Goal: Browse casually: Explore the website without a specific task or goal

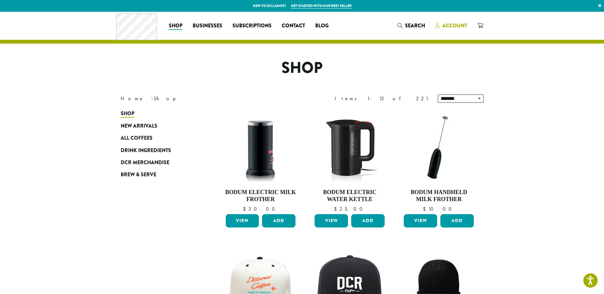
click at [460, 24] on span "Account" at bounding box center [454, 25] width 25 height 7
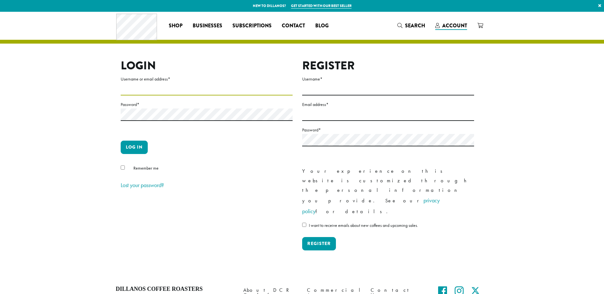
type input "**********"
click at [171, 90] on input "**********" at bounding box center [207, 89] width 172 height 12
click at [174, 87] on input "**********" at bounding box center [207, 89] width 172 height 12
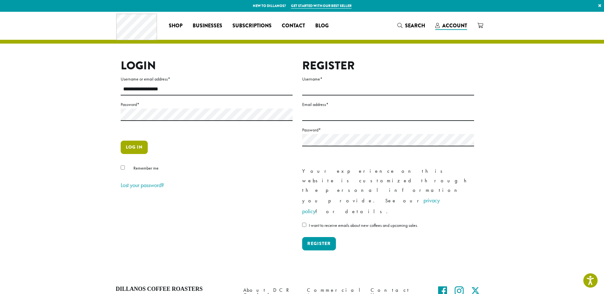
click at [126, 147] on button "Log in" at bounding box center [134, 147] width 27 height 13
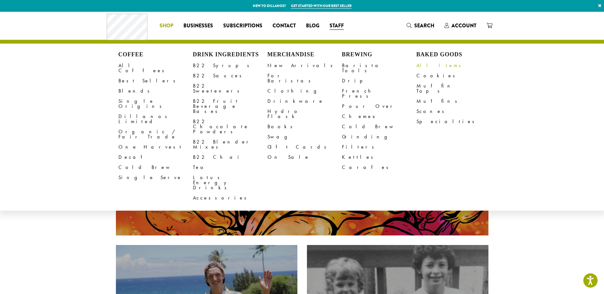
click at [428, 64] on link "All Items" at bounding box center [453, 65] width 74 height 10
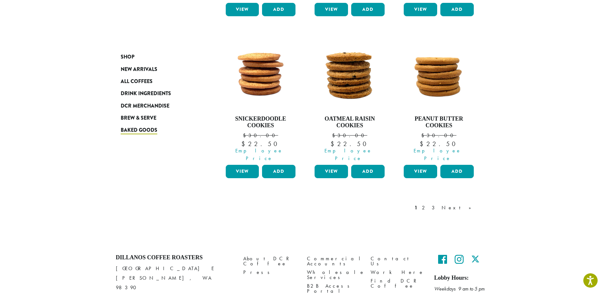
scroll to position [561, 0]
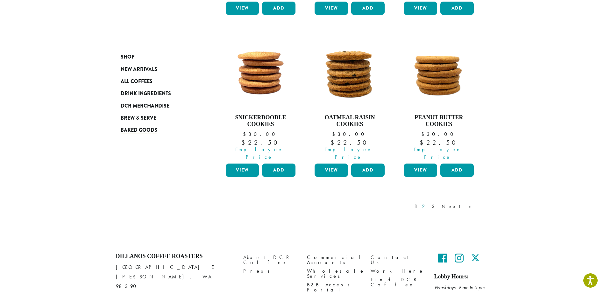
click at [428, 203] on link "2" at bounding box center [424, 207] width 8 height 8
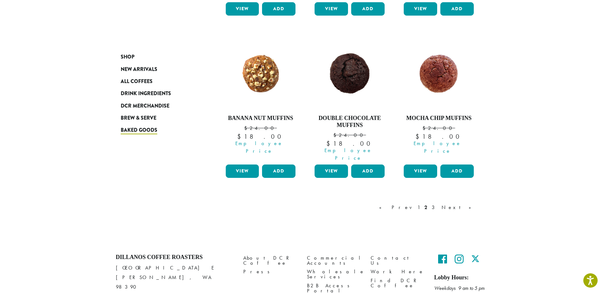
scroll to position [568, 0]
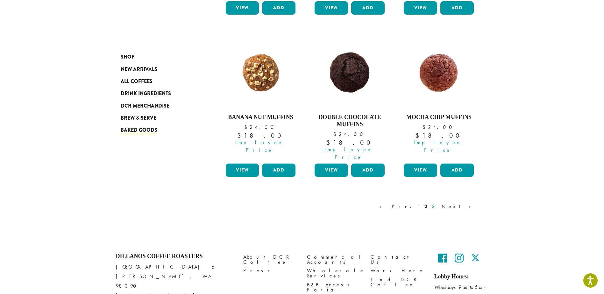
click at [438, 203] on link "3" at bounding box center [434, 207] width 8 height 8
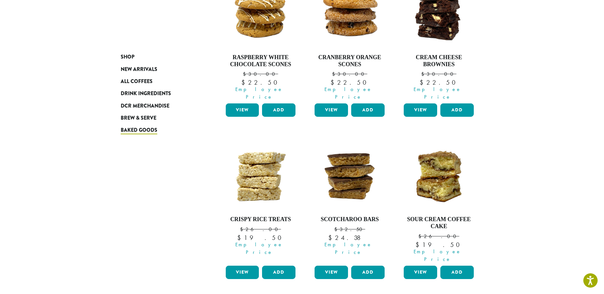
scroll to position [166, 0]
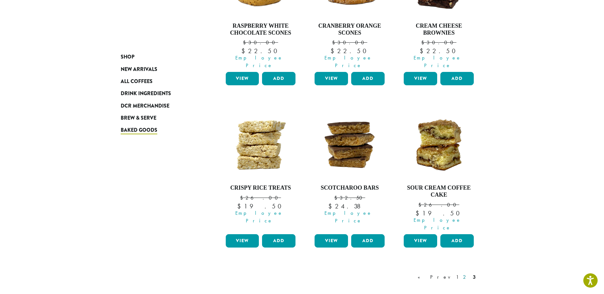
click at [465, 273] on link "2" at bounding box center [465, 277] width 8 height 8
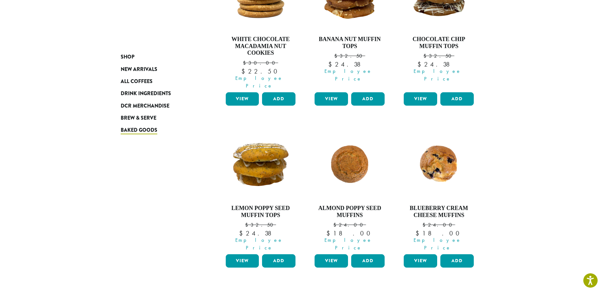
scroll to position [166, 0]
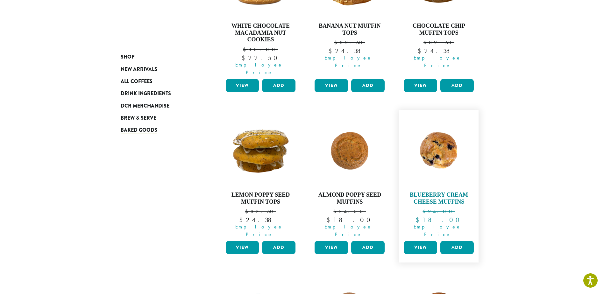
click at [449, 165] on img at bounding box center [438, 149] width 73 height 73
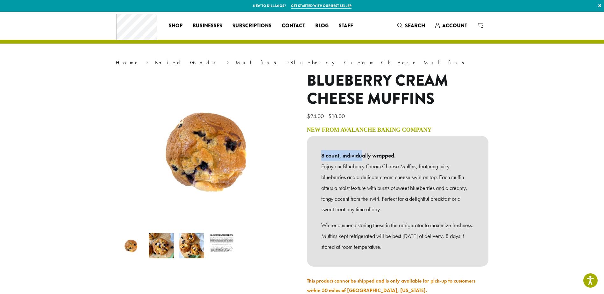
drag, startPoint x: 321, startPoint y: 158, endPoint x: 366, endPoint y: 158, distance: 45.5
click at [366, 158] on b "8 count, individually wrapped." at bounding box center [397, 155] width 153 height 11
drag, startPoint x: 366, startPoint y: 158, endPoint x: 384, endPoint y: 166, distance: 19.7
click at [384, 166] on p "Enjoy our Blueberry Cream Cheese Muffins, featuring juicy blueberries and a del…" at bounding box center [397, 188] width 153 height 54
drag, startPoint x: 384, startPoint y: 166, endPoint x: 362, endPoint y: 183, distance: 28.5
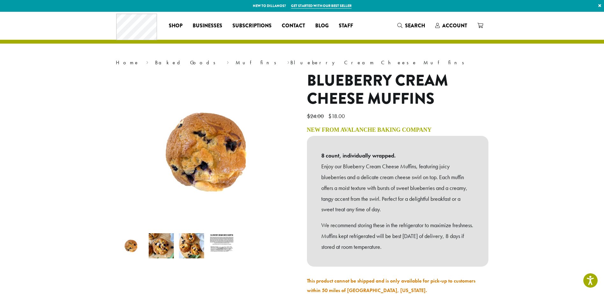
click at [362, 183] on p "Enjoy our Blueberry Cream Cheese Muffins, featuring juicy blueberries and a del…" at bounding box center [397, 188] width 153 height 54
click at [224, 246] on img at bounding box center [221, 245] width 25 height 25
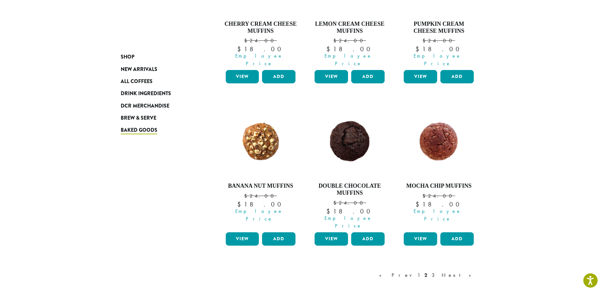
scroll to position [509, 0]
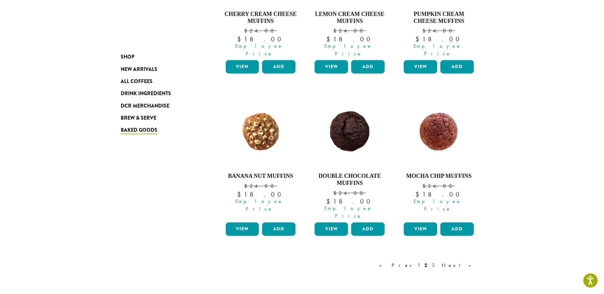
click at [438, 262] on link "3" at bounding box center [434, 266] width 8 height 8
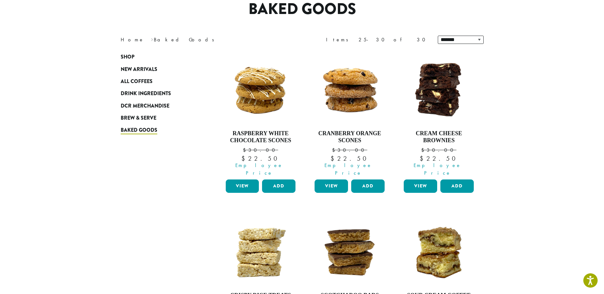
scroll to position [39, 0]
